Goal: Navigation & Orientation: Find specific page/section

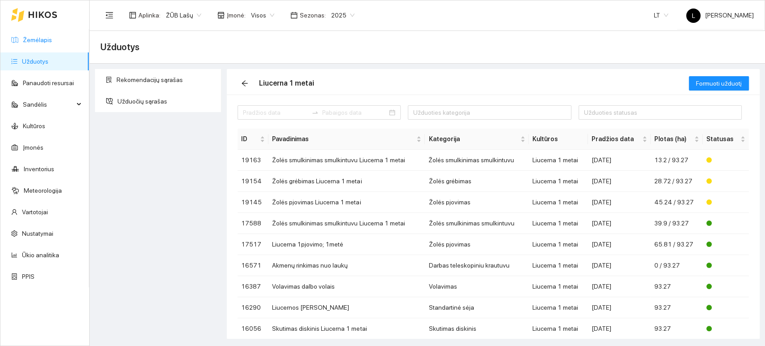
click at [40, 39] on link "Žemėlapis" at bounding box center [37, 39] width 29 height 7
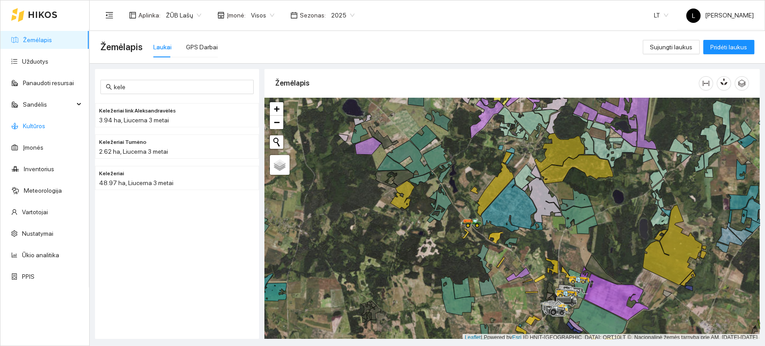
click at [43, 127] on link "Kultūros" at bounding box center [34, 125] width 22 height 7
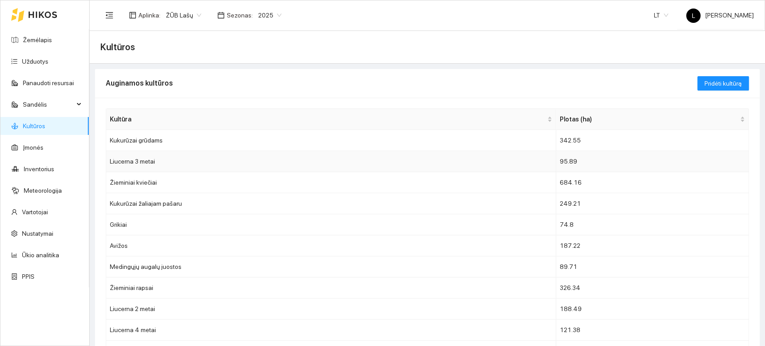
click at [141, 162] on td "Liucerna 3 metai" at bounding box center [331, 161] width 450 height 21
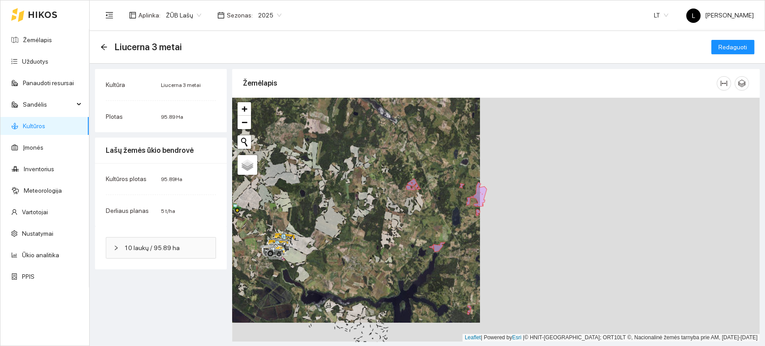
drag, startPoint x: 613, startPoint y: 240, endPoint x: 406, endPoint y: 234, distance: 207.1
click at [406, 234] on div at bounding box center [495, 220] width 527 height 244
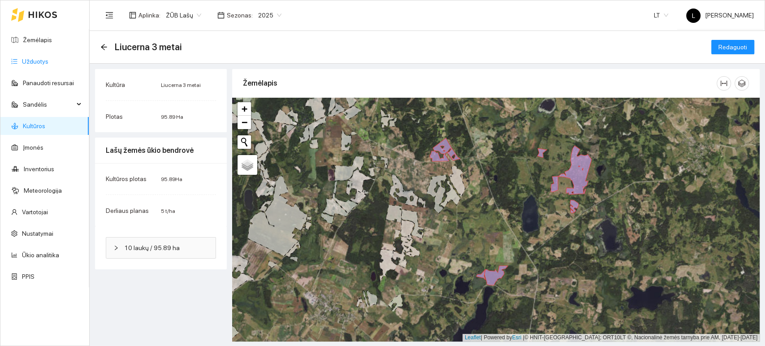
click at [40, 62] on link "Užduotys" at bounding box center [35, 61] width 26 height 7
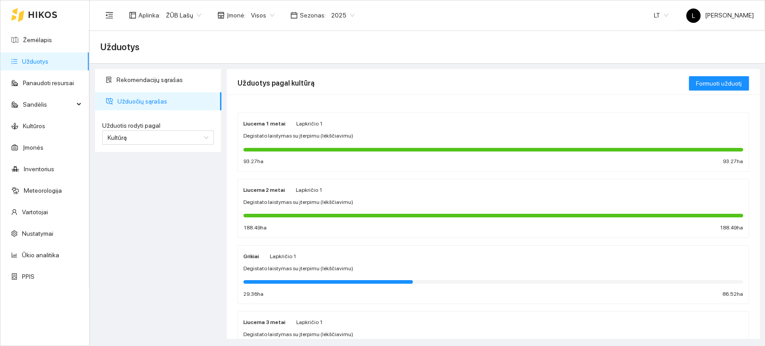
scroll to position [99, 0]
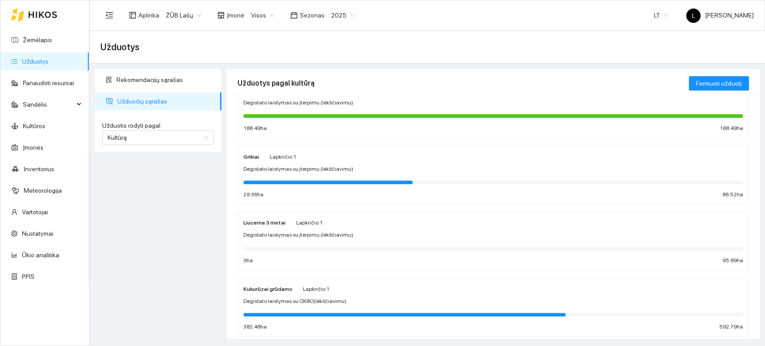
click at [287, 231] on span "Degistato laistymas su įterpimu (lėkščiavimu)" at bounding box center [298, 235] width 110 height 9
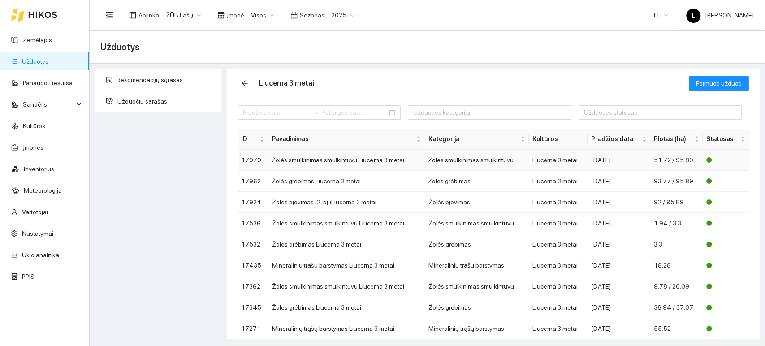
click at [455, 160] on td "Žolės smulkinimas smulkintuvu" at bounding box center [476, 160] width 104 height 21
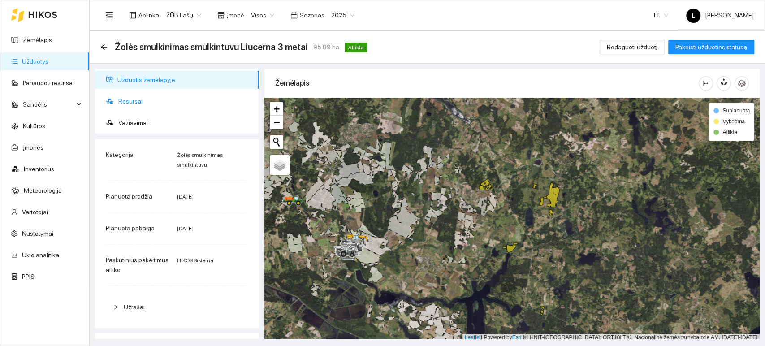
click at [132, 97] on span "Resursai" at bounding box center [185, 101] width 134 height 18
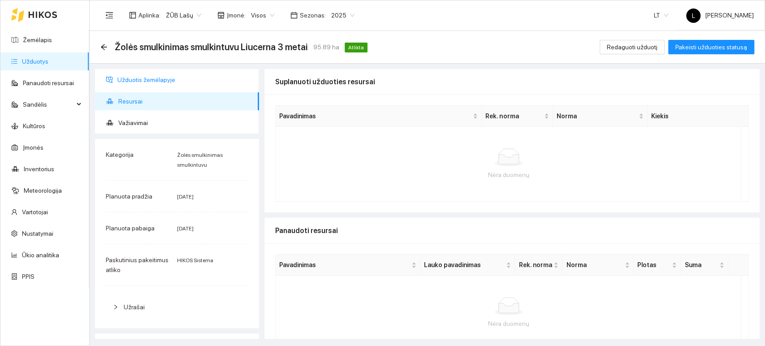
drag, startPoint x: 131, startPoint y: 76, endPoint x: 251, endPoint y: 99, distance: 122.0
click at [131, 75] on span "Užduotis žemėlapyje" at bounding box center [184, 80] width 134 height 18
